Goal: Task Accomplishment & Management: Use online tool/utility

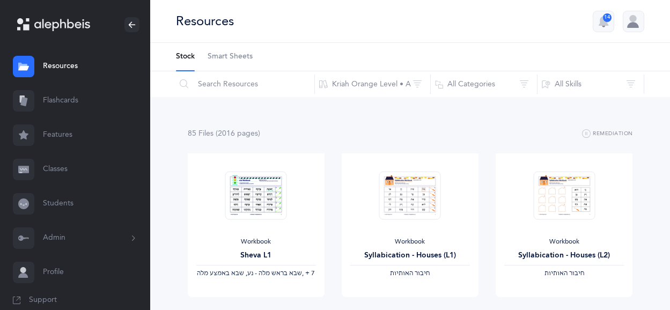
scroll to position [308, 0]
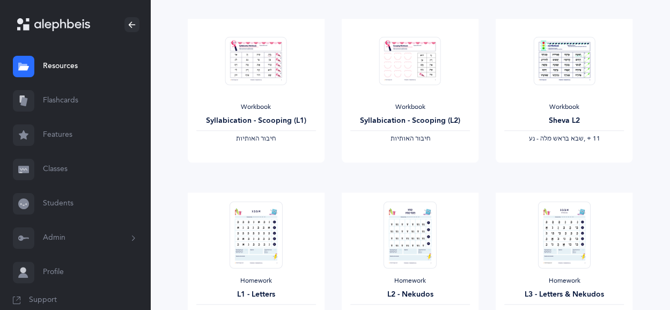
click at [60, 103] on link "Flashcards" at bounding box center [75, 101] width 150 height 34
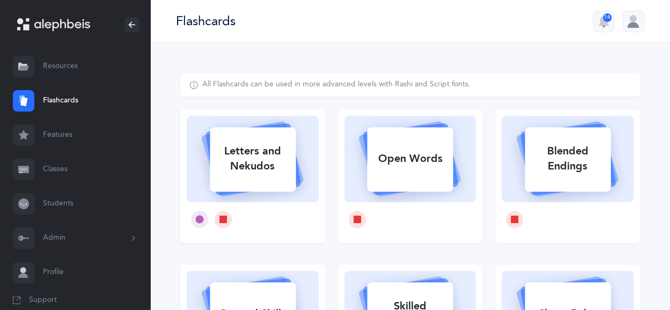
click at [238, 157] on div "Letters and Nekudos" at bounding box center [253, 158] width 86 height 43
select select
select select "single"
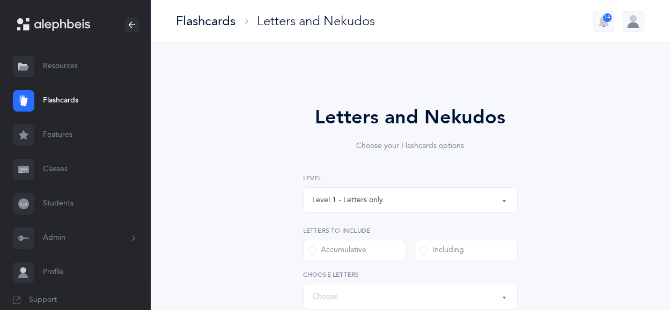
select select "27"
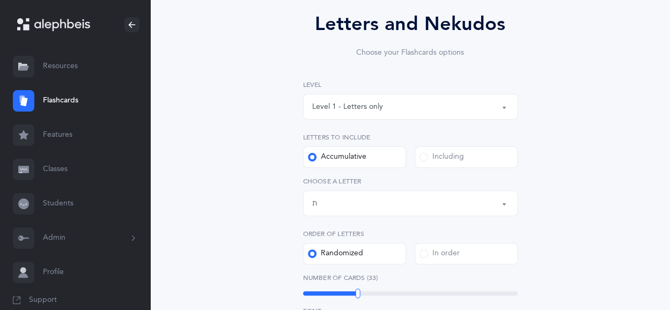
scroll to position [92, 0]
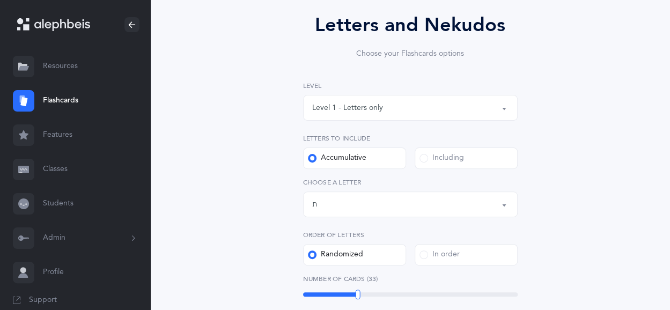
click at [426, 161] on span at bounding box center [423, 158] width 9 height 9
click at [0, 0] on input "Including" at bounding box center [0, 0] width 0 height 0
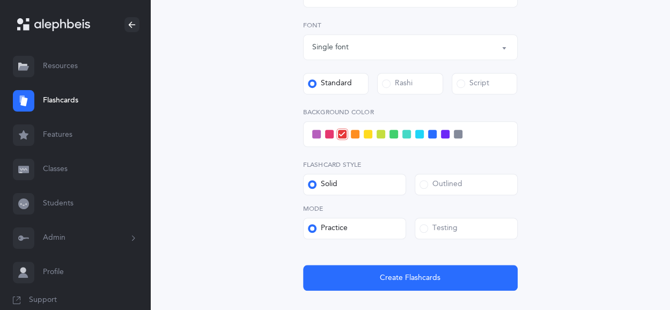
scroll to position [304, 0]
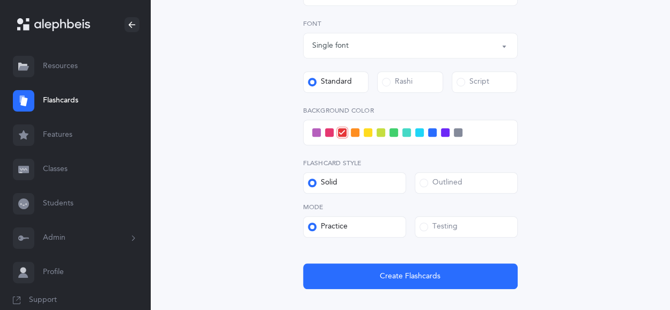
drag, startPoint x: 451, startPoint y: 139, endPoint x: 405, endPoint y: 132, distance: 46.0
click at [405, 132] on div at bounding box center [410, 133] width 214 height 26
click at [447, 132] on span at bounding box center [445, 132] width 9 height 9
click at [0, 0] on input "checkbox" at bounding box center [0, 0] width 0 height 0
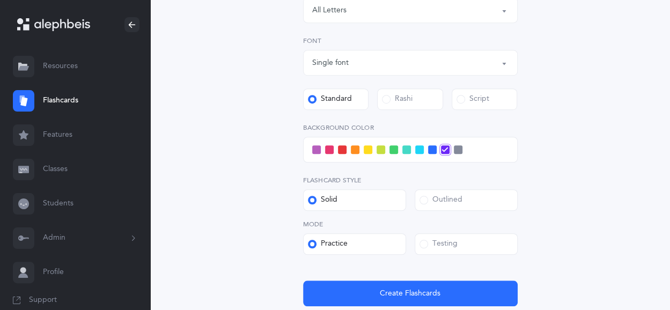
scroll to position [368, 0]
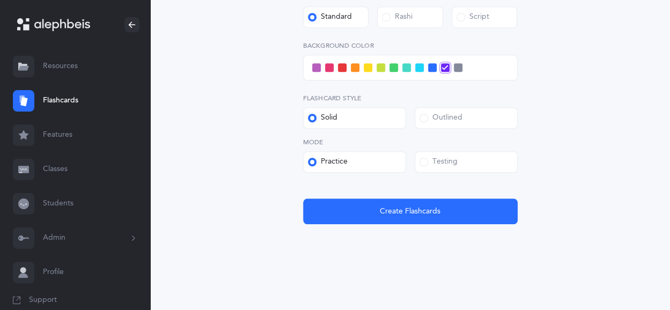
click at [431, 114] on div "Outlined" at bounding box center [440, 118] width 43 height 11
click at [0, 0] on input "Outlined" at bounding box center [0, 0] width 0 height 0
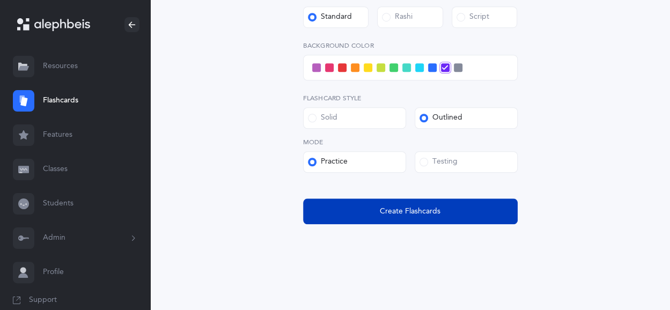
click at [394, 217] on button "Create Flashcards" at bounding box center [410, 211] width 214 height 26
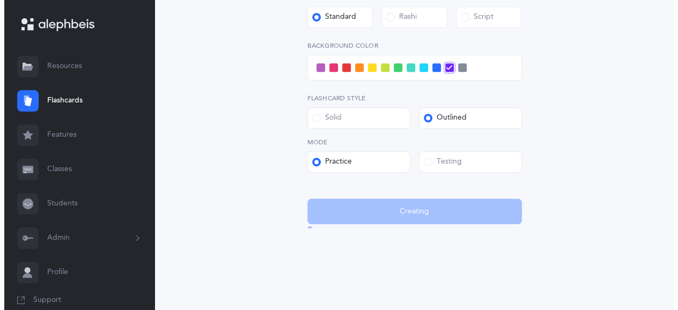
scroll to position [0, 0]
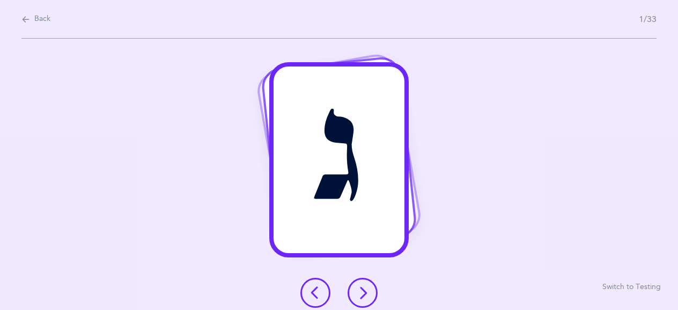
click at [366, 298] on icon at bounding box center [362, 292] width 13 height 13
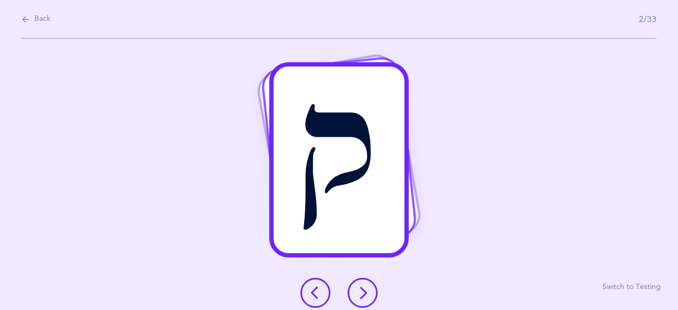
click at [366, 298] on icon at bounding box center [362, 292] width 13 height 13
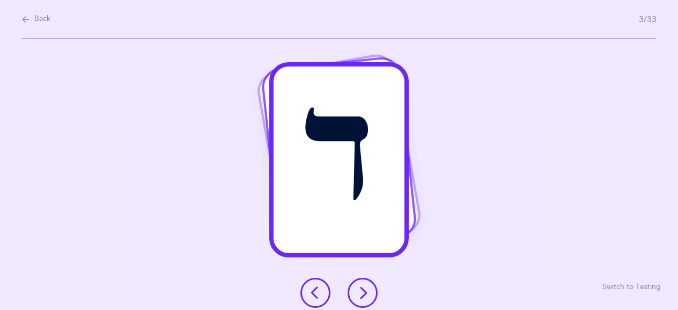
click at [366, 298] on icon at bounding box center [362, 292] width 13 height 13
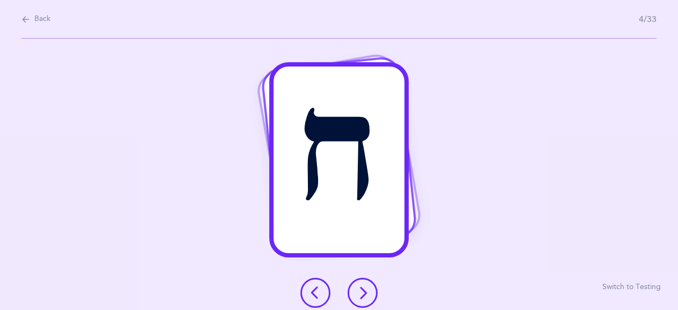
click at [366, 298] on icon at bounding box center [362, 292] width 13 height 13
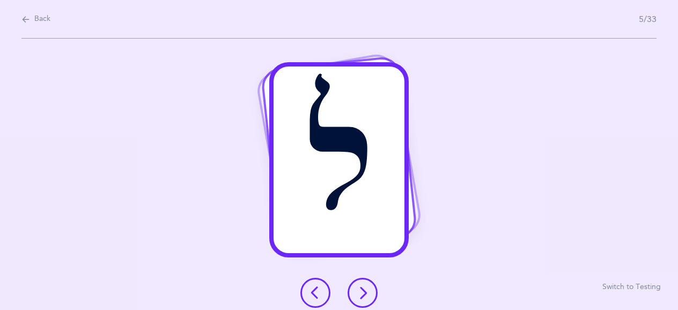
click at [366, 298] on icon at bounding box center [362, 292] width 13 height 13
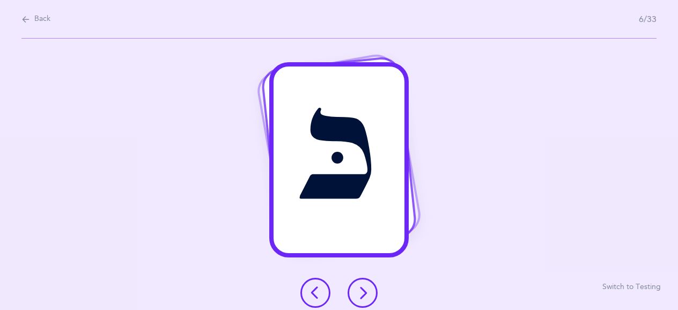
click at [366, 297] on icon at bounding box center [362, 292] width 13 height 13
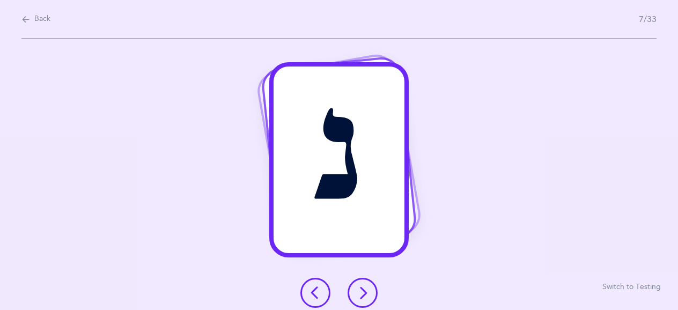
click at [366, 297] on icon at bounding box center [362, 292] width 13 height 13
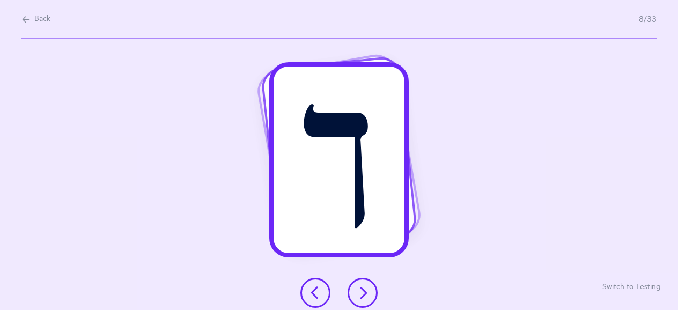
click at [317, 290] on icon at bounding box center [315, 292] width 13 height 13
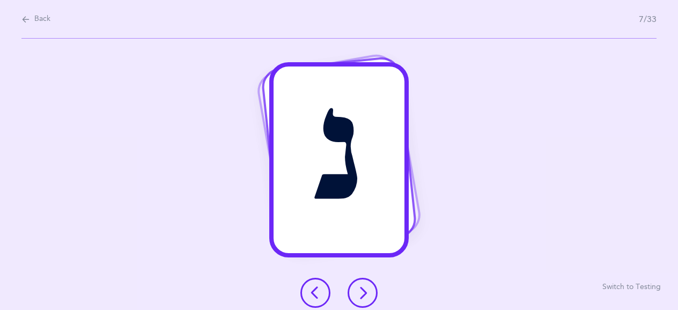
click at [368, 293] on icon at bounding box center [362, 292] width 13 height 13
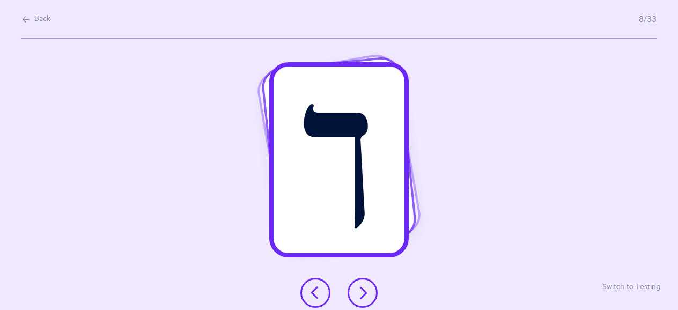
click at [368, 293] on icon at bounding box center [362, 292] width 13 height 13
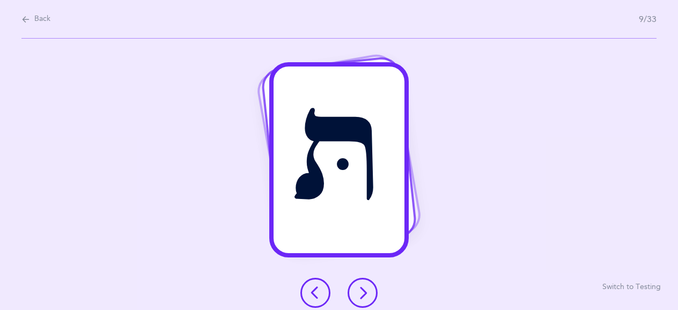
click at [368, 293] on icon at bounding box center [362, 292] width 13 height 13
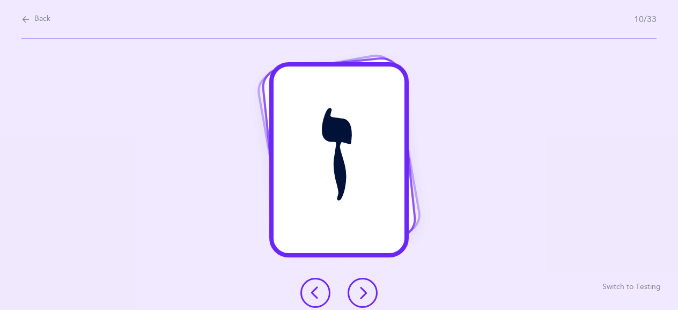
click at [366, 294] on icon at bounding box center [362, 292] width 13 height 13
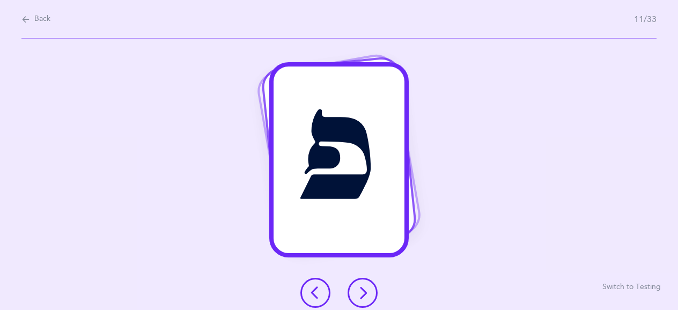
click at [364, 293] on icon at bounding box center [362, 292] width 13 height 13
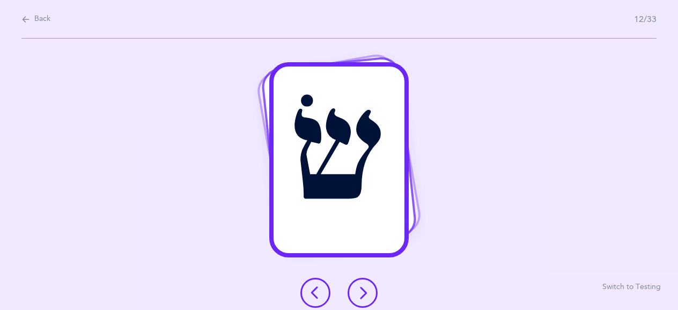
click at [364, 287] on icon at bounding box center [362, 292] width 13 height 13
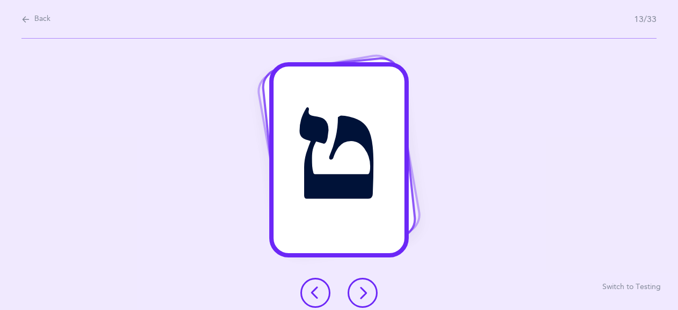
click at [364, 287] on icon at bounding box center [362, 292] width 13 height 13
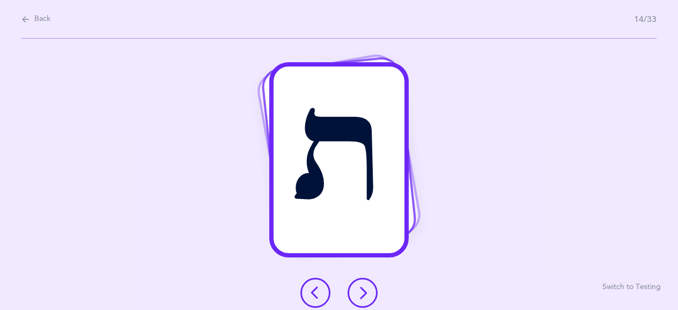
click at [364, 287] on icon at bounding box center [362, 292] width 13 height 13
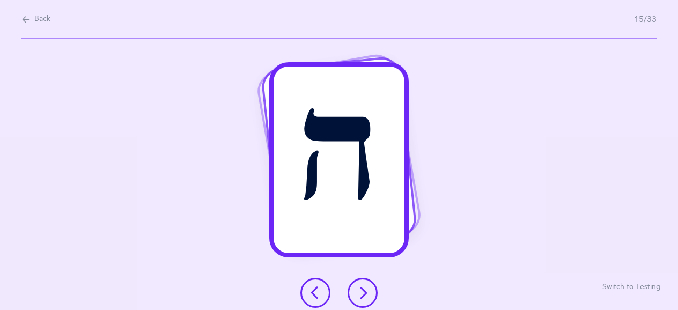
click at [370, 290] on button at bounding box center [362, 293] width 30 height 30
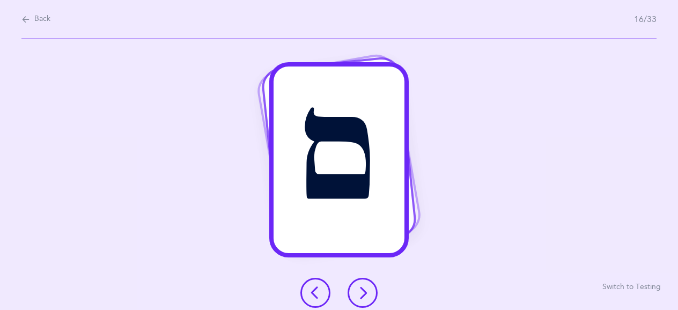
click at [363, 301] on button at bounding box center [362, 293] width 30 height 30
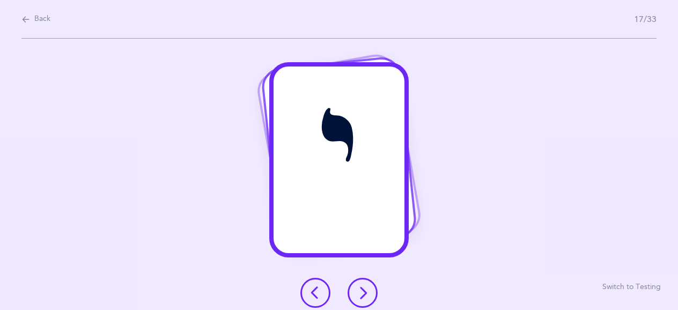
click at [358, 297] on icon at bounding box center [362, 292] width 13 height 13
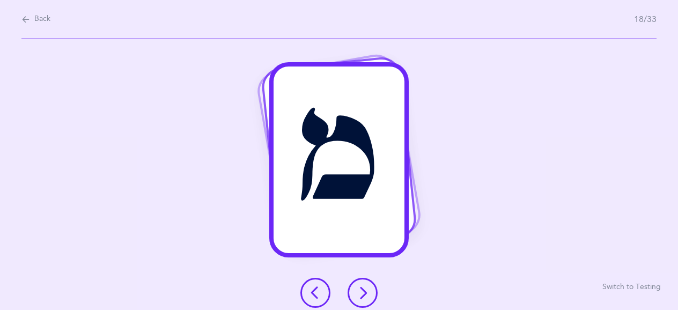
drag, startPoint x: 358, startPoint y: 297, endPoint x: 372, endPoint y: 164, distance: 134.2
click at [372, 164] on div "מ Switch to Testing" at bounding box center [339, 174] width 678 height 271
click at [364, 295] on icon at bounding box center [362, 292] width 13 height 13
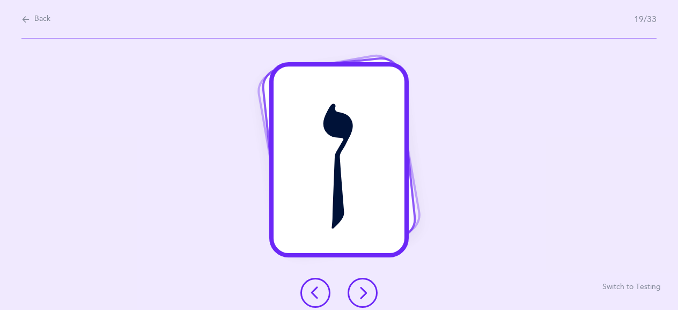
click at [364, 295] on icon at bounding box center [362, 292] width 13 height 13
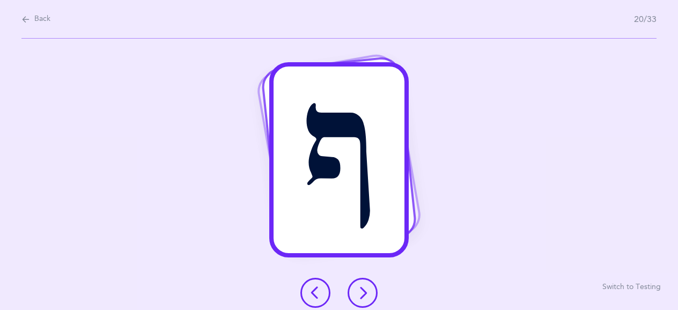
click at [364, 295] on icon at bounding box center [362, 292] width 13 height 13
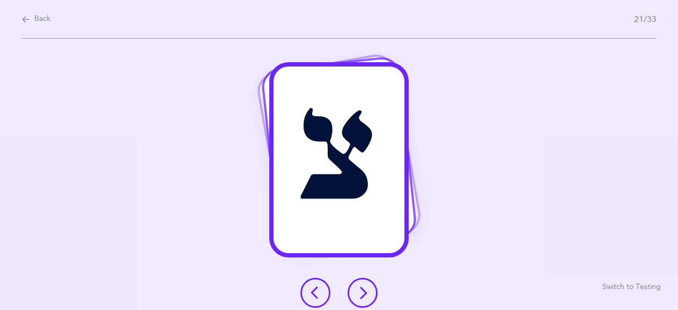
click at [364, 295] on icon at bounding box center [362, 292] width 13 height 13
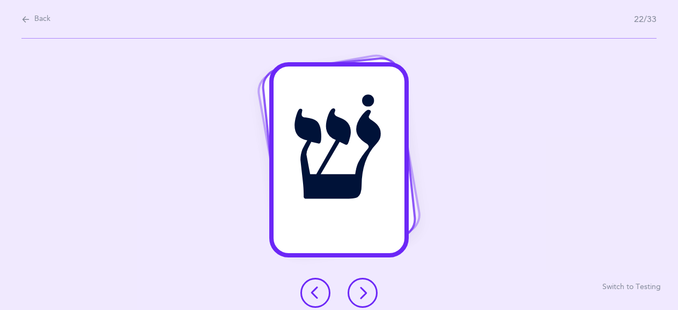
click at [364, 295] on icon at bounding box center [362, 292] width 13 height 13
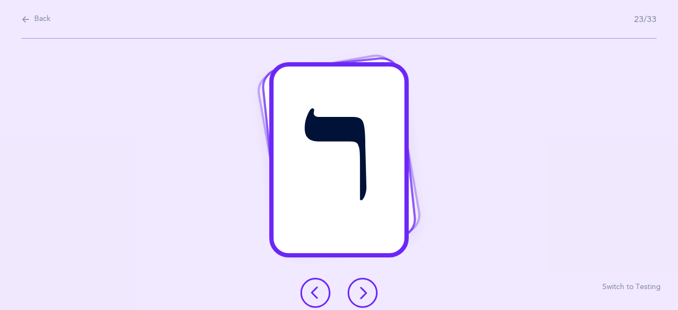
click at [364, 295] on icon at bounding box center [362, 292] width 13 height 13
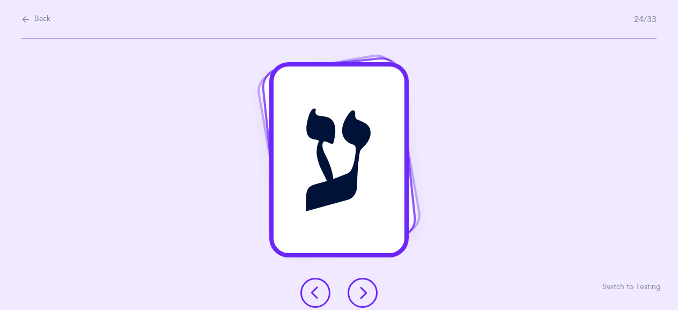
drag, startPoint x: 364, startPoint y: 295, endPoint x: 189, endPoint y: 186, distance: 206.2
click at [189, 186] on div "ע Switch to Testing" at bounding box center [339, 174] width 678 height 271
click at [364, 288] on icon at bounding box center [362, 292] width 13 height 13
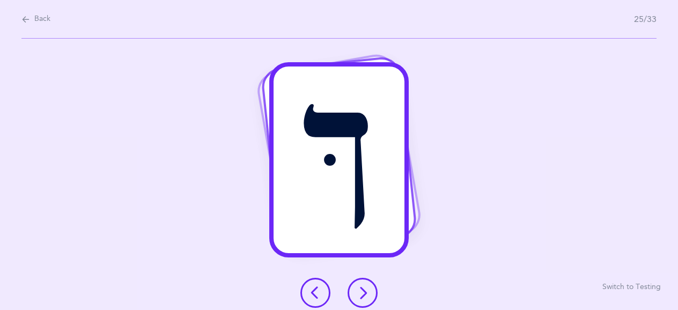
click at [364, 288] on icon at bounding box center [362, 292] width 13 height 13
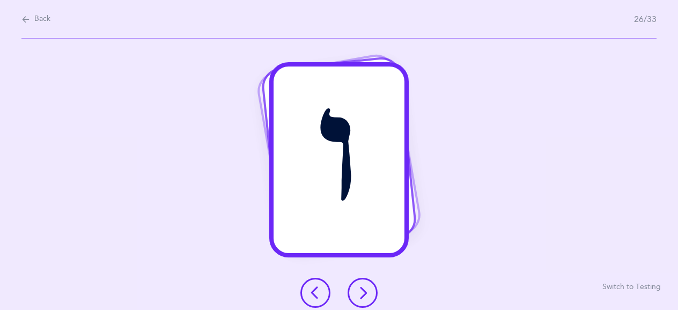
click at [364, 288] on icon at bounding box center [362, 292] width 13 height 13
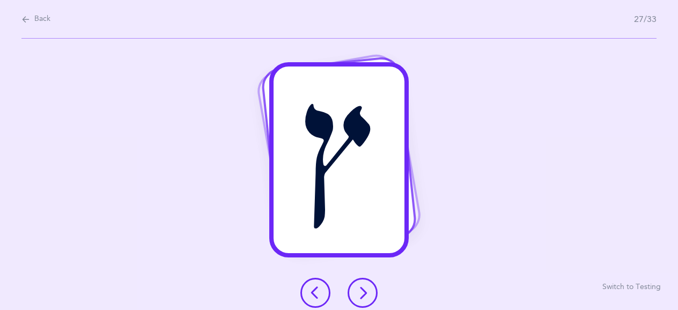
click at [364, 288] on icon at bounding box center [362, 292] width 13 height 13
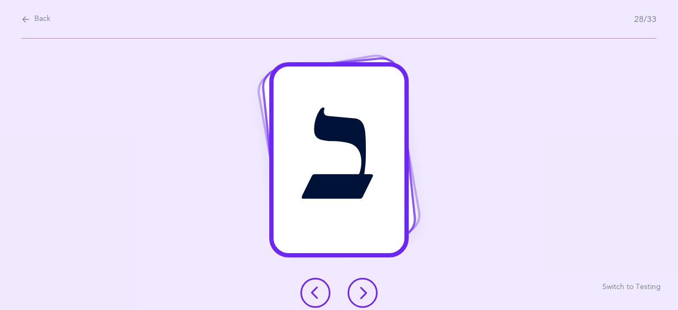
click at [364, 288] on icon at bounding box center [362, 292] width 13 height 13
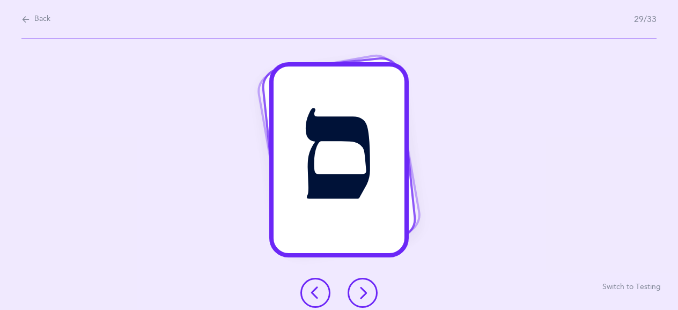
click at [371, 289] on button at bounding box center [362, 293] width 30 height 30
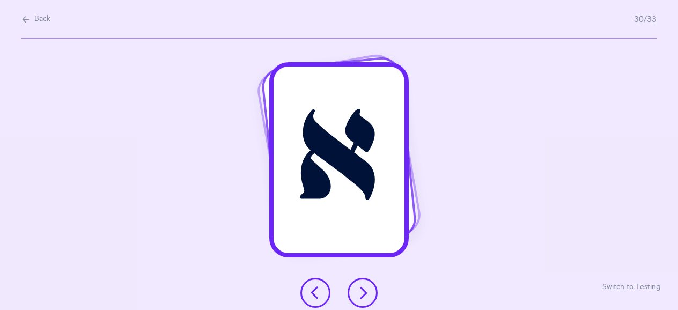
click at [371, 289] on button at bounding box center [362, 293] width 30 height 30
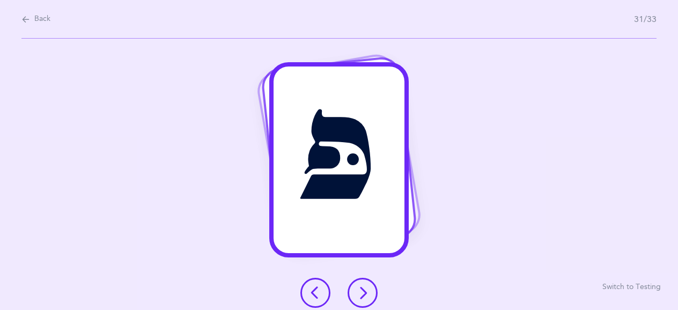
click at [371, 289] on button at bounding box center [362, 293] width 30 height 30
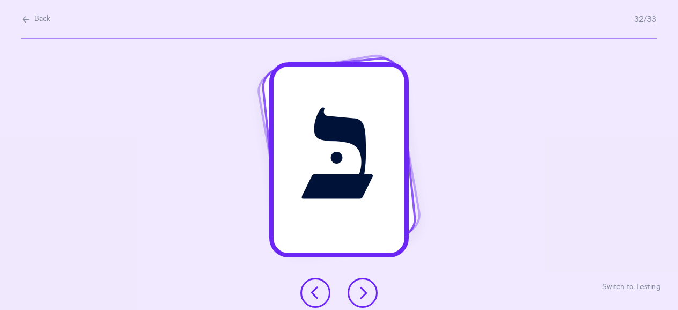
click at [371, 289] on button at bounding box center [362, 293] width 30 height 30
